Goal: Check status: Check status

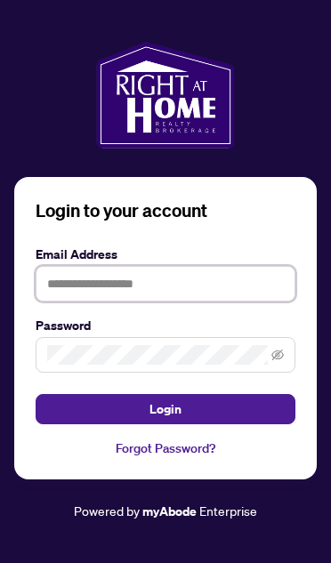
click at [225, 301] on input "text" at bounding box center [166, 284] width 260 height 36
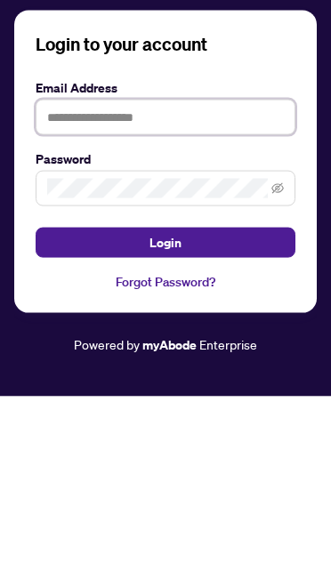
type input "**********"
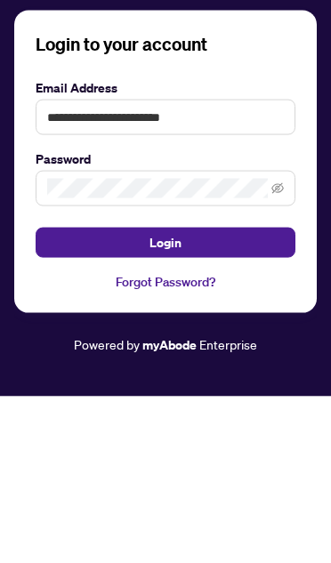
click at [165, 394] on button "Login" at bounding box center [166, 409] width 260 height 30
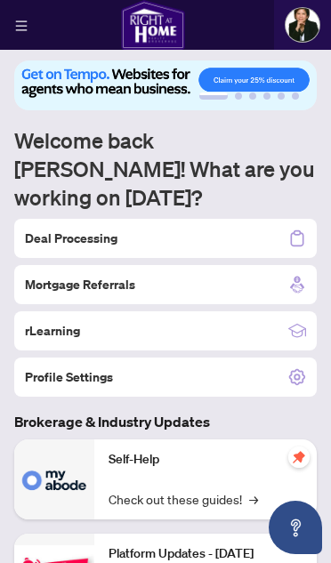
scroll to position [2, 0]
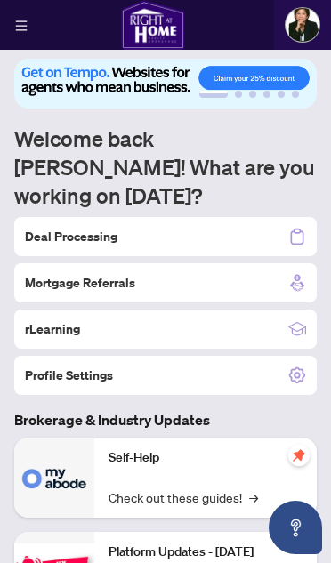
click at [74, 228] on h2 "Deal Processing" at bounding box center [71, 237] width 92 height 18
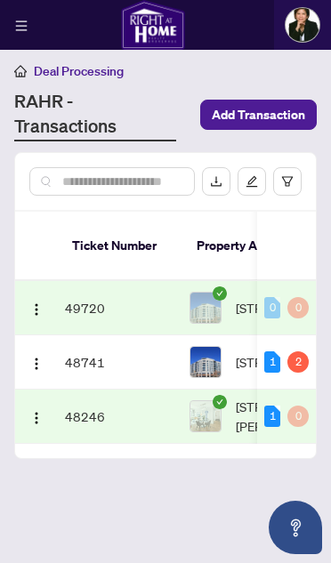
click at [105, 281] on td "49720" at bounding box center [120, 308] width 124 height 54
click at [77, 281] on td "49720" at bounding box center [120, 308] width 124 height 54
click at [224, 292] on div "[STREET_ADDRESS]" at bounding box center [279, 308] width 181 height 32
click at [82, 282] on td "49720" at bounding box center [120, 308] width 124 height 54
click at [100, 281] on td "49720" at bounding box center [120, 308] width 124 height 54
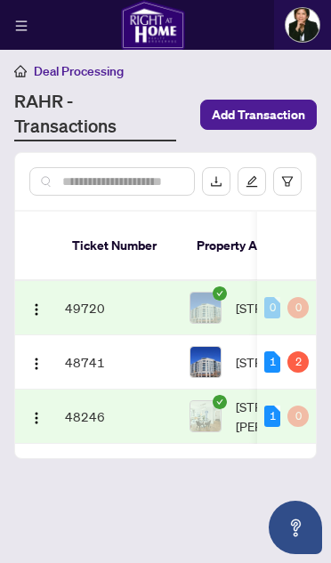
click at [228, 292] on div "[STREET_ADDRESS]" at bounding box center [279, 308] width 181 height 32
click at [99, 281] on td "49720" at bounding box center [120, 308] width 124 height 54
click at [86, 281] on td "49720" at bounding box center [120, 308] width 124 height 54
click at [234, 292] on div "[STREET_ADDRESS]" at bounding box center [279, 308] width 181 height 32
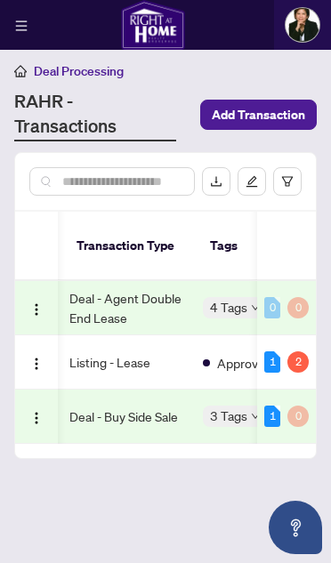
click at [106, 285] on td "Deal - Agent Double End Lease" at bounding box center [128, 308] width 133 height 54
click at [238, 297] on span "4 Tags" at bounding box center [228, 307] width 37 height 20
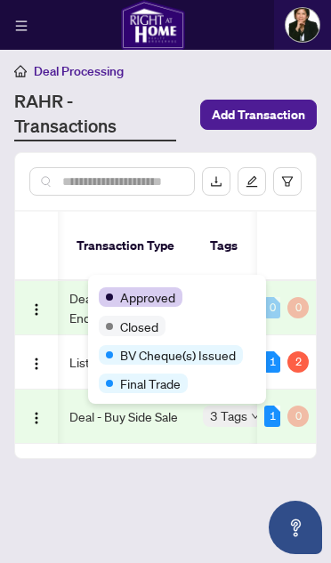
click at [255, 213] on th "Tags" at bounding box center [268, 246] width 144 height 69
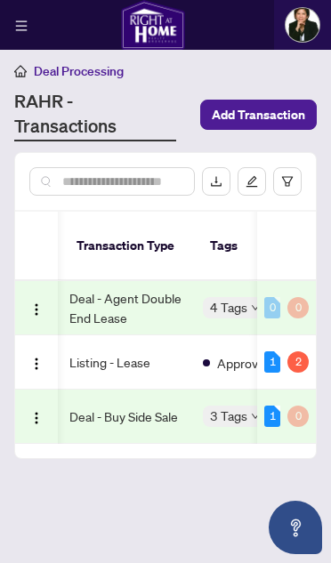
click at [240, 297] on span "4 Tags" at bounding box center [228, 307] width 37 height 20
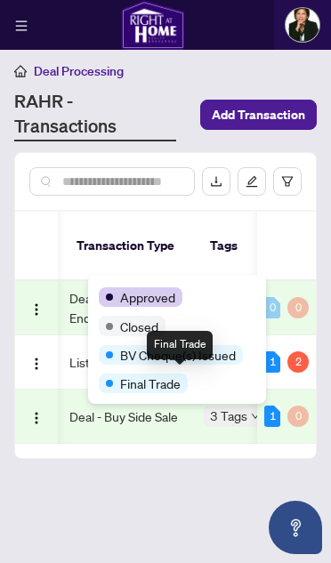
click at [264, 246] on th at bounding box center [286, 246] width 59 height 69
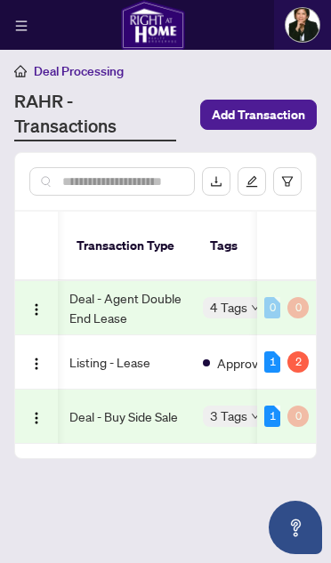
click at [152, 281] on td "Deal - Agent Double End Lease" at bounding box center [128, 308] width 133 height 54
click at [148, 281] on td "Deal - Agent Double End Lease" at bounding box center [128, 308] width 133 height 54
click at [188, 281] on td "Deal - Agent Double End Lease" at bounding box center [128, 308] width 133 height 54
click at [168, 390] on td "Deal - Buy Side Sale" at bounding box center [128, 416] width 133 height 54
